Goal: Information Seeking & Learning: Learn about a topic

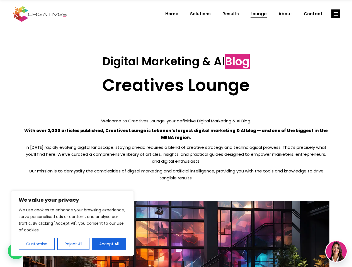
click at [176, 134] on p "With over 2,000 articles published, Creatives Lounge is Lebanon’s largest digit…" at bounding box center [176, 134] width 306 height 14
click at [36, 244] on button "Customise" at bounding box center [37, 244] width 36 height 12
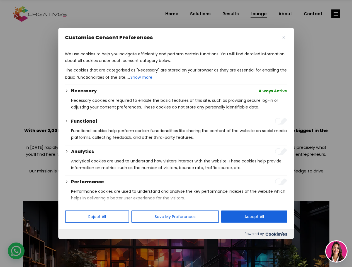
click at [73, 244] on div at bounding box center [176, 133] width 352 height 267
click at [109, 64] on p "We use cookies to help you navigate efficiently and perform certain functions. …" at bounding box center [176, 57] width 222 height 13
click at [335, 14] on div at bounding box center [176, 133] width 352 height 267
click at [336, 252] on img at bounding box center [336, 251] width 21 height 21
